Goal: Task Accomplishment & Management: Manage account settings

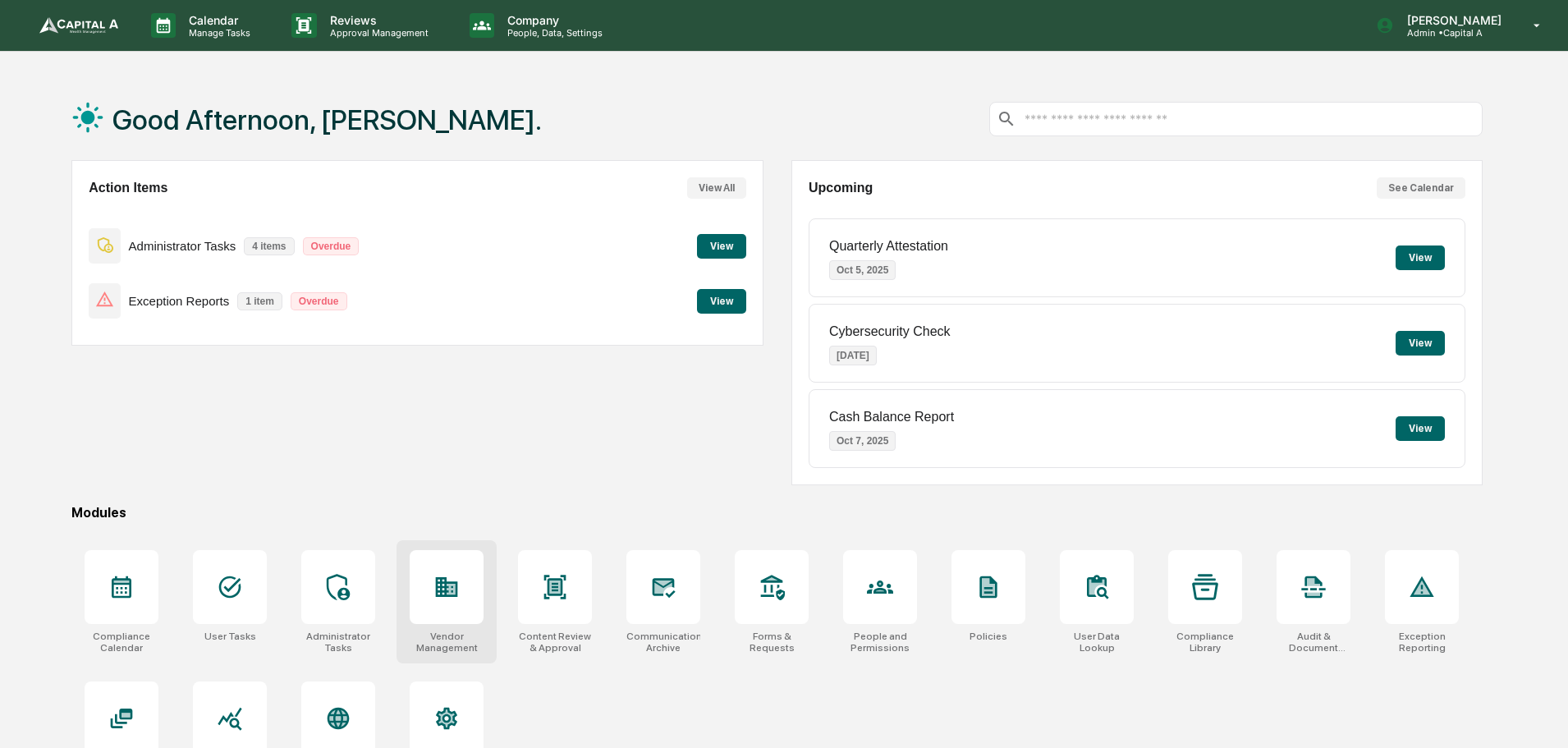
click at [450, 591] on icon at bounding box center [451, 589] width 9 height 11
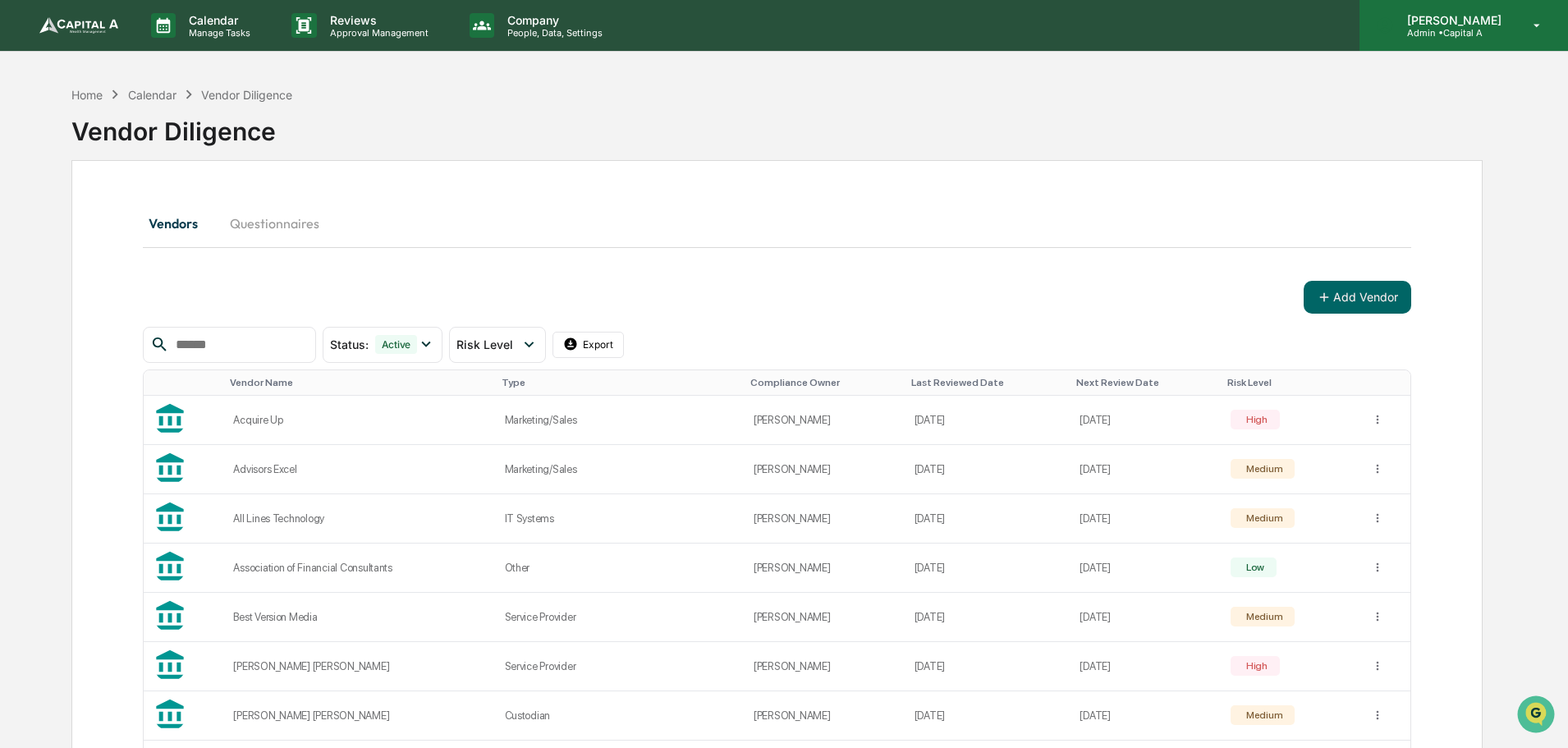
click at [1455, 28] on p "Admin • Capital A" at bounding box center [1452, 33] width 116 height 12
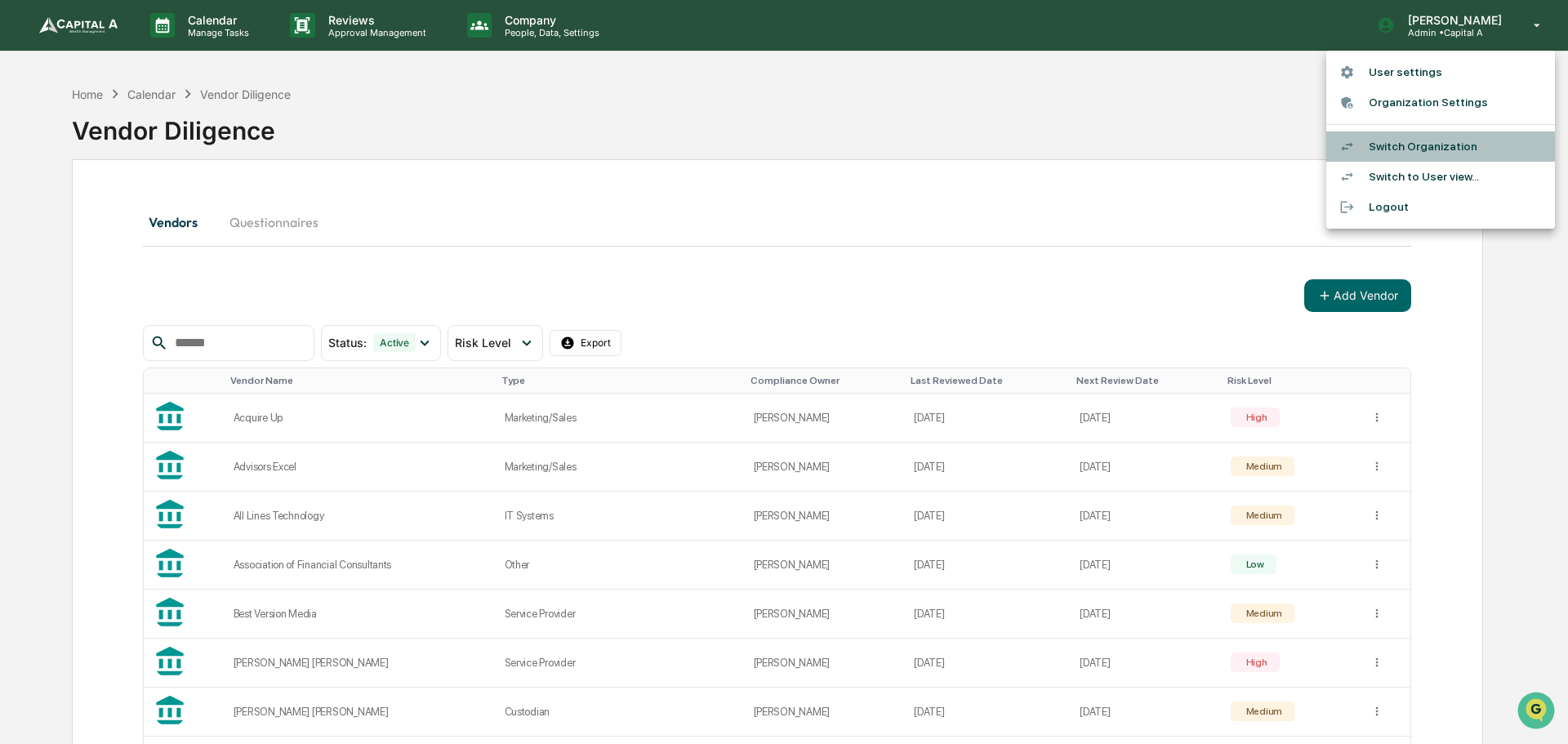
click at [1381, 155] on li "Switch Organization" at bounding box center [1441, 147] width 229 height 30
